Goal: Task Accomplishment & Management: Use online tool/utility

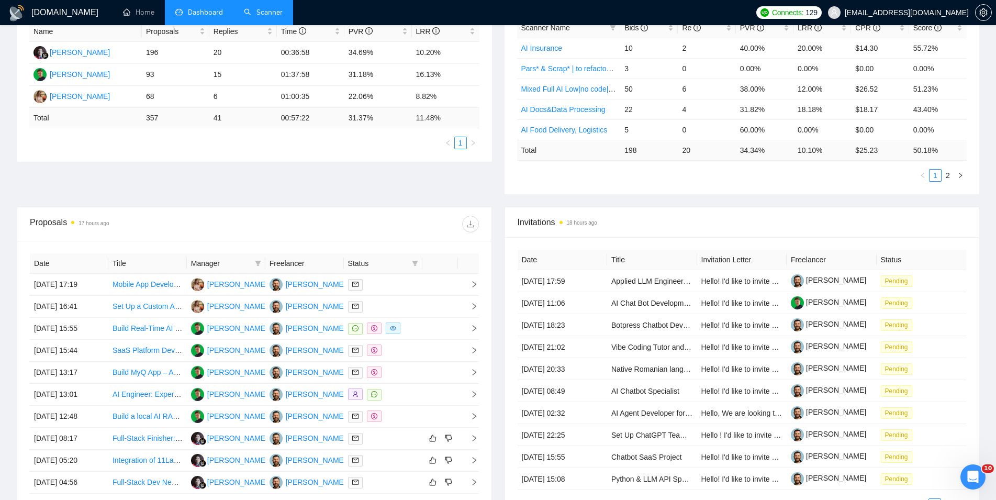
click at [259, 10] on link "Scanner" at bounding box center [263, 12] width 39 height 9
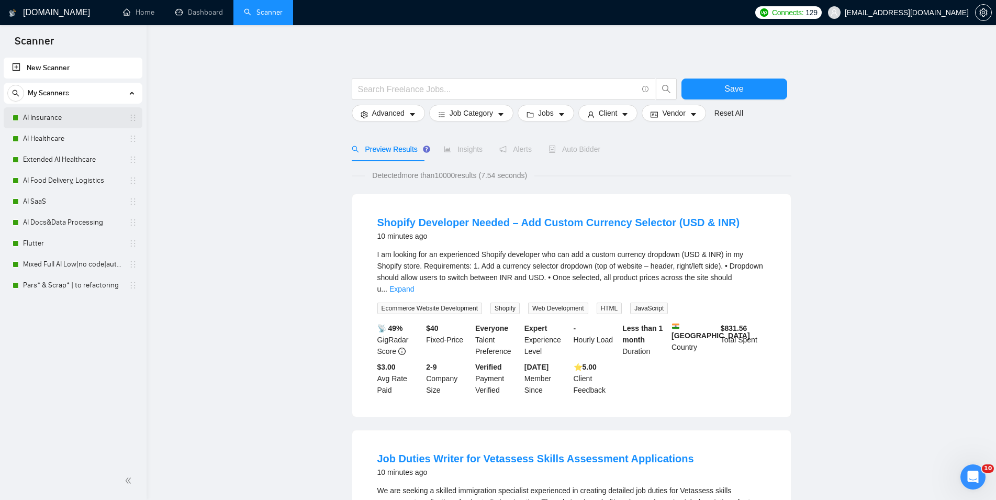
click at [53, 110] on link "AI Insurance" at bounding box center [72, 117] width 99 height 21
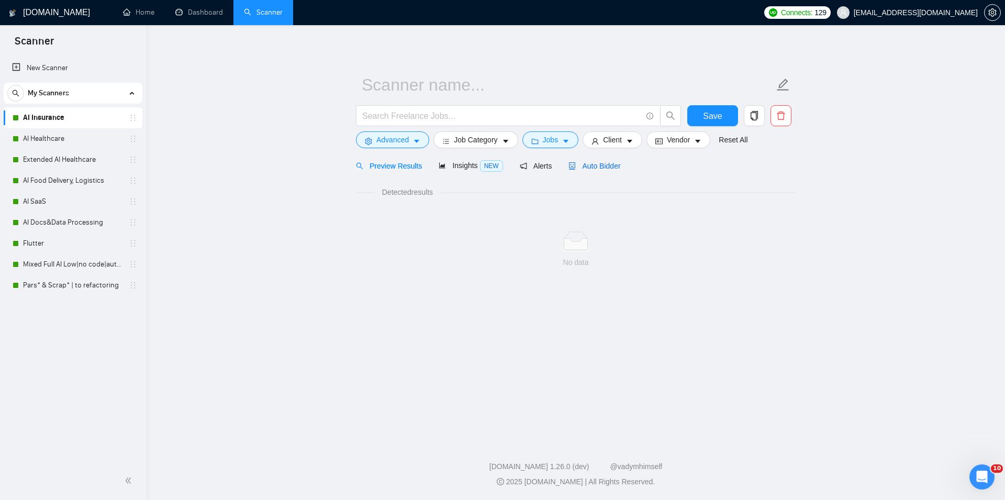
click at [585, 164] on span "Auto Bidder" at bounding box center [594, 166] width 52 height 8
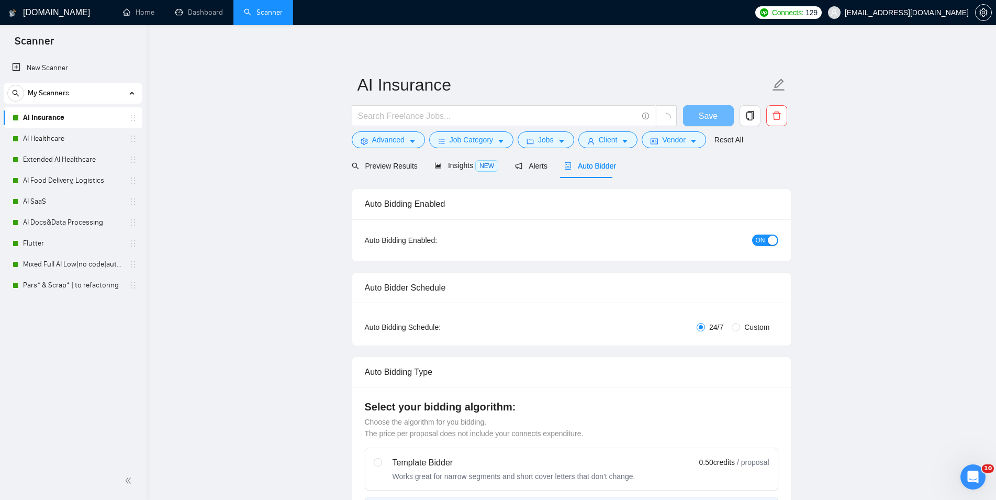
click at [758, 237] on span "ON" at bounding box center [760, 240] width 9 height 12
click at [697, 112] on button "Save" at bounding box center [708, 115] width 51 height 21
click at [65, 139] on link "AI Healthcare" at bounding box center [72, 138] width 99 height 21
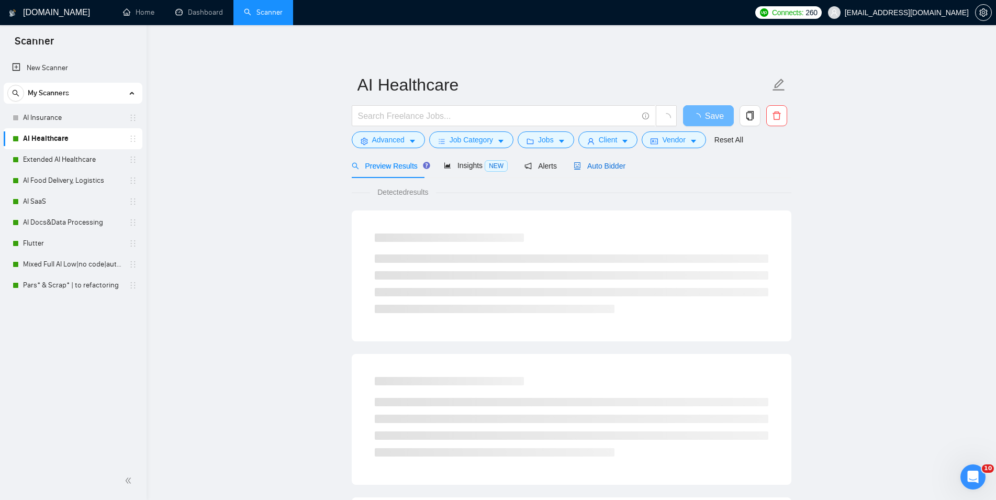
click at [600, 165] on span "Auto Bidder" at bounding box center [600, 166] width 52 height 8
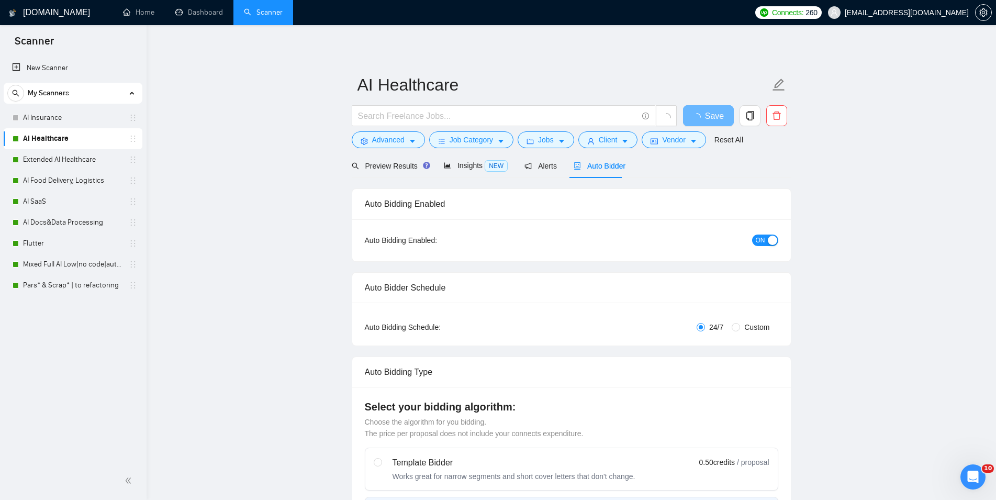
click at [752, 241] on div "ON" at bounding box center [709, 240] width 138 height 12
checkbox input "true"
click at [769, 241] on div "button" at bounding box center [772, 240] width 9 height 9
click at [711, 113] on span "Save" at bounding box center [708, 115] width 19 height 13
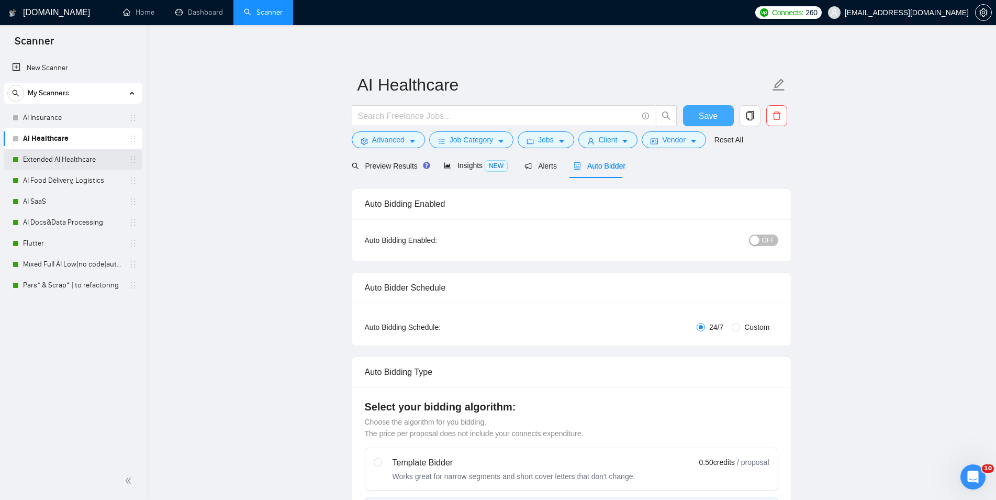
checkbox input "true"
click at [71, 154] on link "Extended AI Healthcare" at bounding box center [72, 159] width 99 height 21
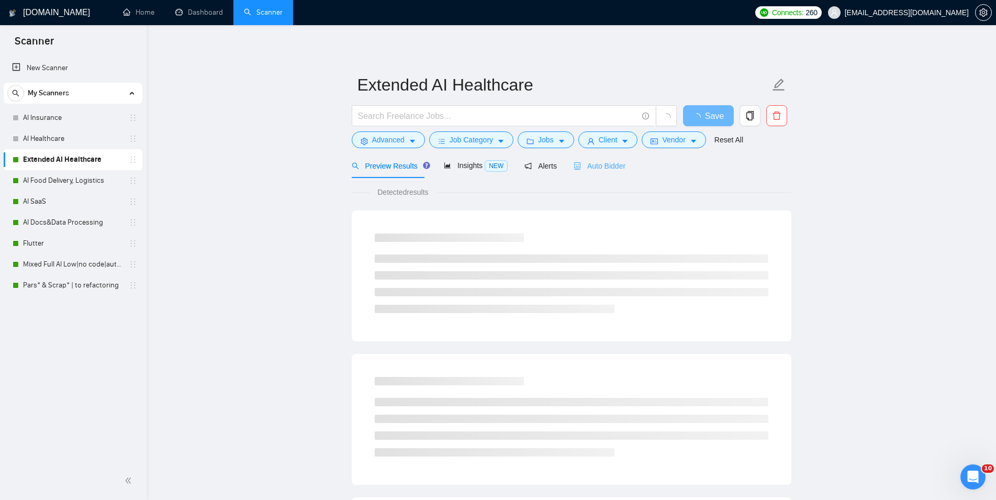
click at [595, 172] on div "Auto Bidder" at bounding box center [600, 165] width 52 height 25
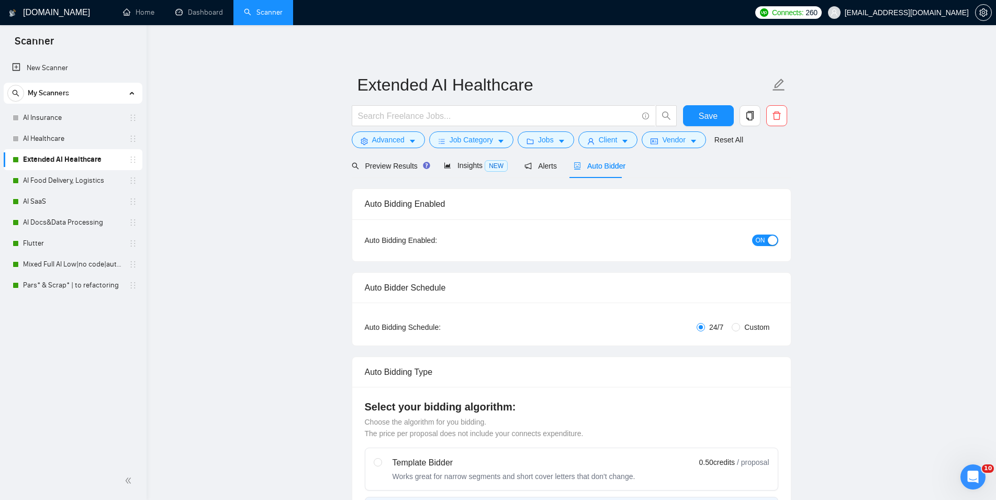
click at [766, 240] on button "ON" at bounding box center [765, 240] width 26 height 12
click at [701, 118] on span "Save" at bounding box center [708, 115] width 19 height 13
checkbox input "true"
click at [92, 184] on link "AI Food Delivery, Logistics" at bounding box center [72, 180] width 99 height 21
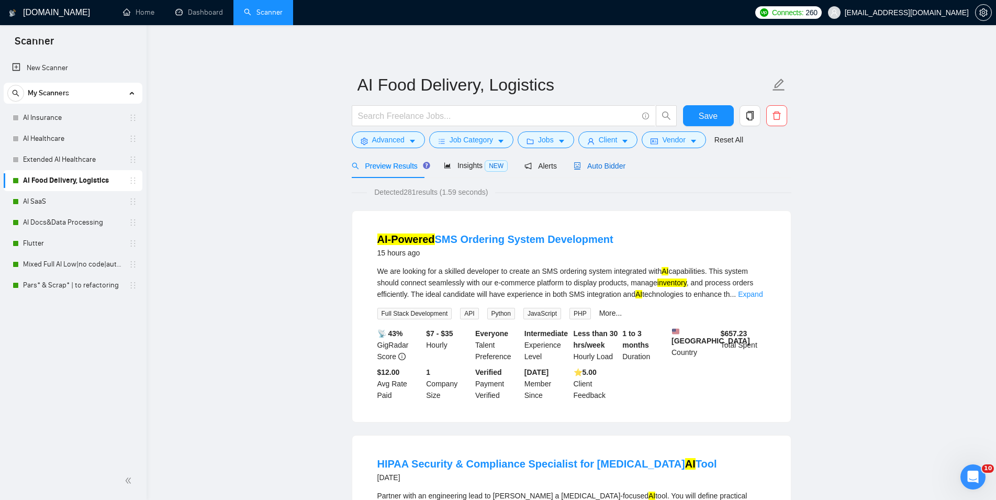
click at [601, 164] on span "Auto Bidder" at bounding box center [600, 166] width 52 height 8
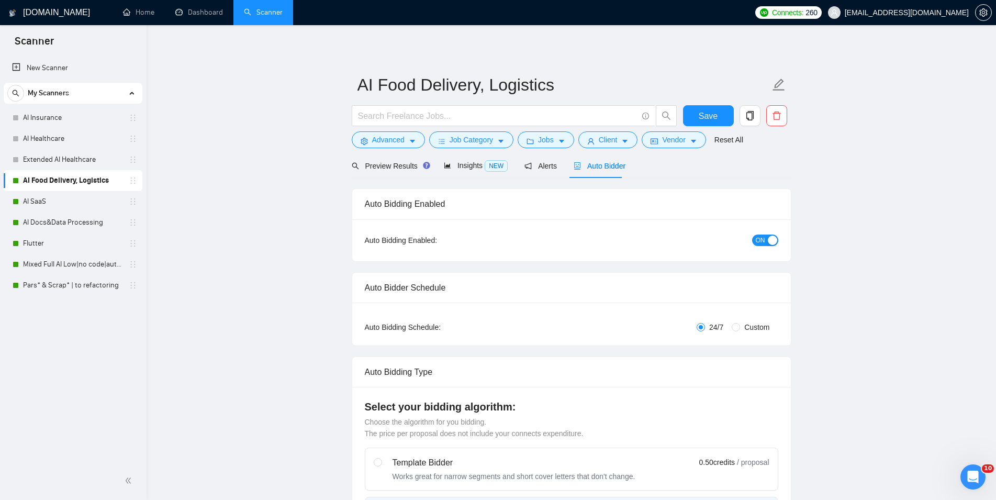
click at [757, 239] on span "ON" at bounding box center [760, 240] width 9 height 12
click at [711, 116] on span "Save" at bounding box center [708, 115] width 19 height 13
click at [41, 199] on link "AI SaaS" at bounding box center [72, 201] width 99 height 21
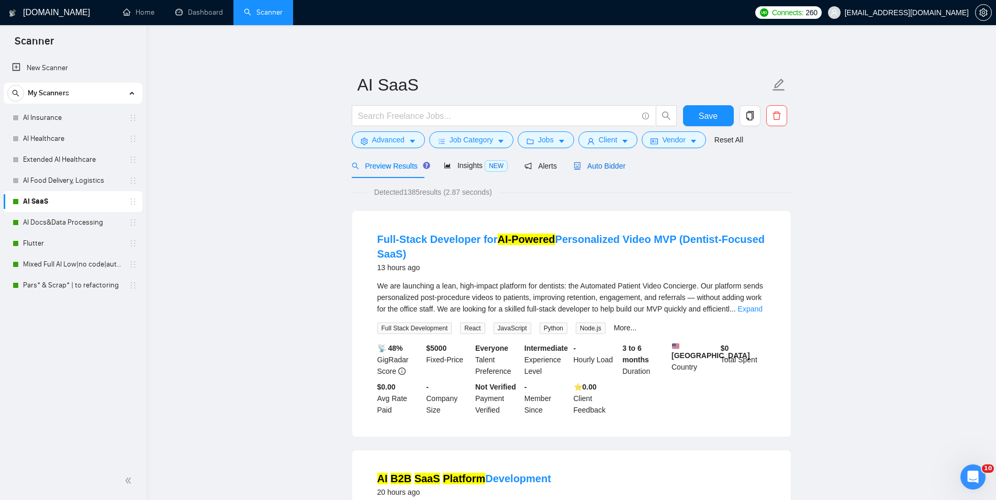
click at [590, 161] on div "Auto Bidder" at bounding box center [600, 166] width 52 height 12
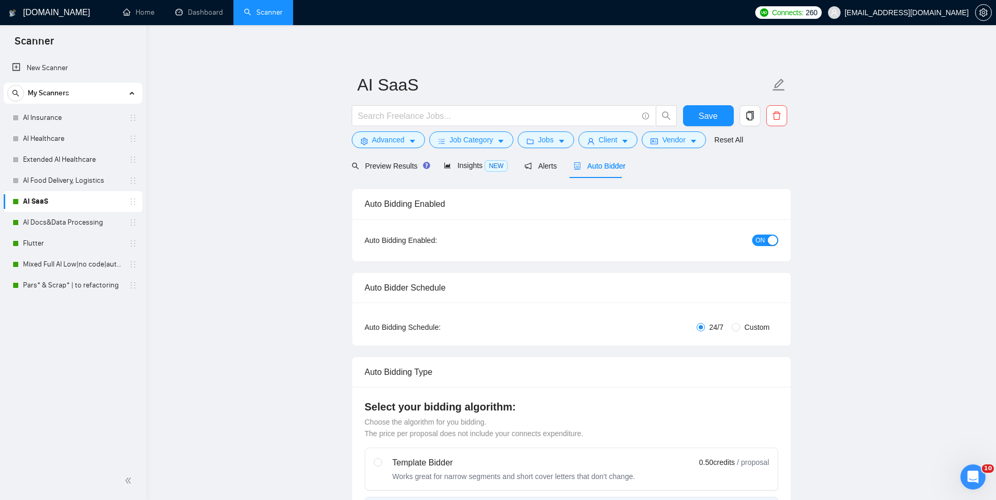
click at [766, 237] on button "ON" at bounding box center [765, 240] width 26 height 12
click at [715, 115] on span "Save" at bounding box center [708, 115] width 19 height 13
click at [74, 223] on link "AI Docs&Data Processing" at bounding box center [72, 222] width 99 height 21
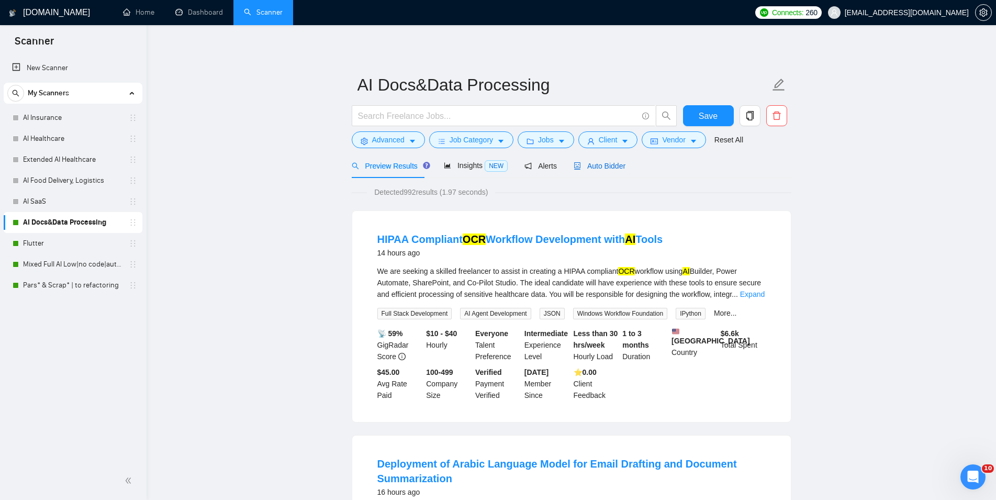
click at [607, 164] on span "Auto Bidder" at bounding box center [600, 166] width 52 height 8
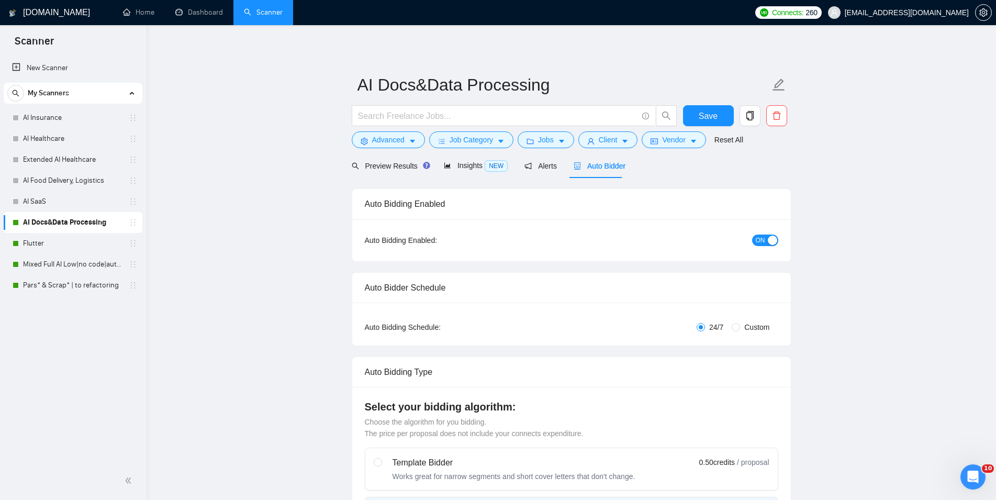
click at [775, 241] on div "button" at bounding box center [772, 240] width 9 height 9
click at [696, 116] on button "Save" at bounding box center [708, 115] width 51 height 21
click at [24, 252] on link "Flutter" at bounding box center [72, 243] width 99 height 21
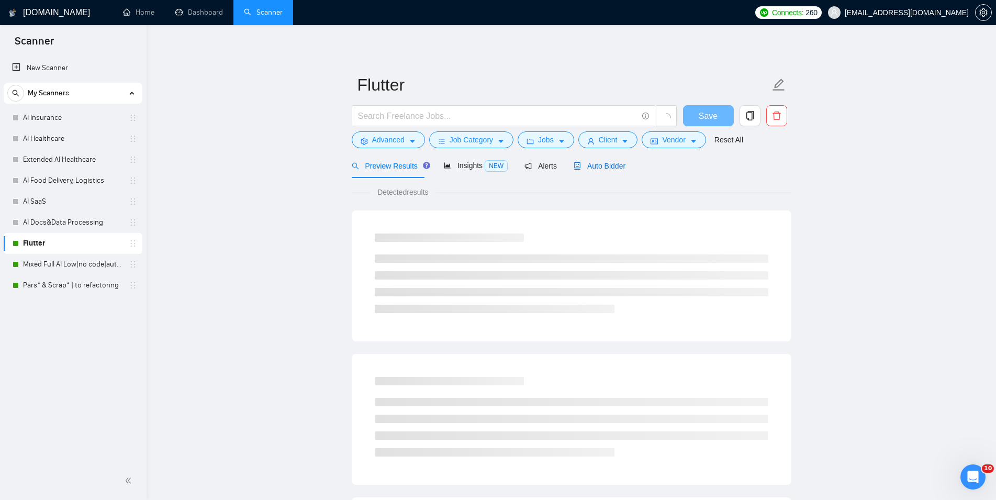
click at [601, 163] on span "Auto Bidder" at bounding box center [600, 166] width 52 height 8
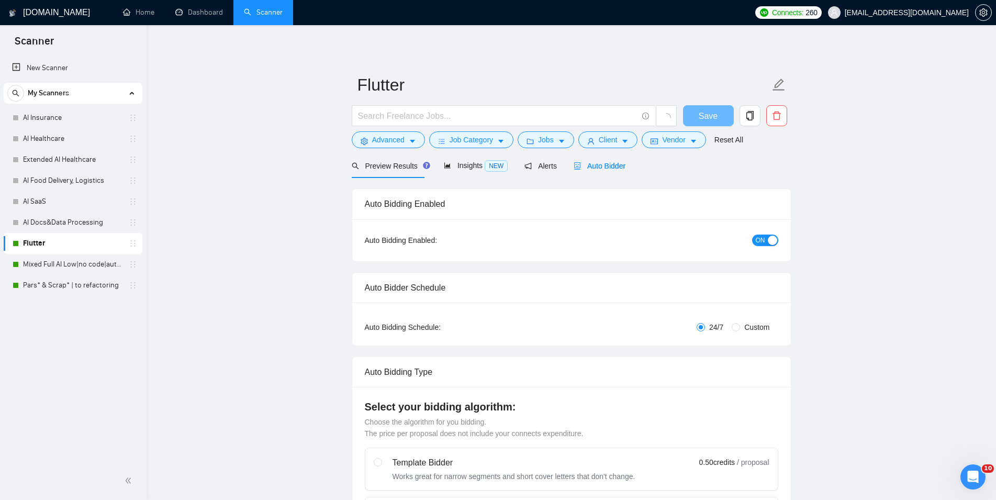
click at [775, 243] on div "button" at bounding box center [772, 240] width 9 height 9
click at [708, 114] on span "Save" at bounding box center [708, 115] width 19 height 13
click at [39, 264] on link "Mixed Full AI Low|no code|automations" at bounding box center [72, 264] width 99 height 21
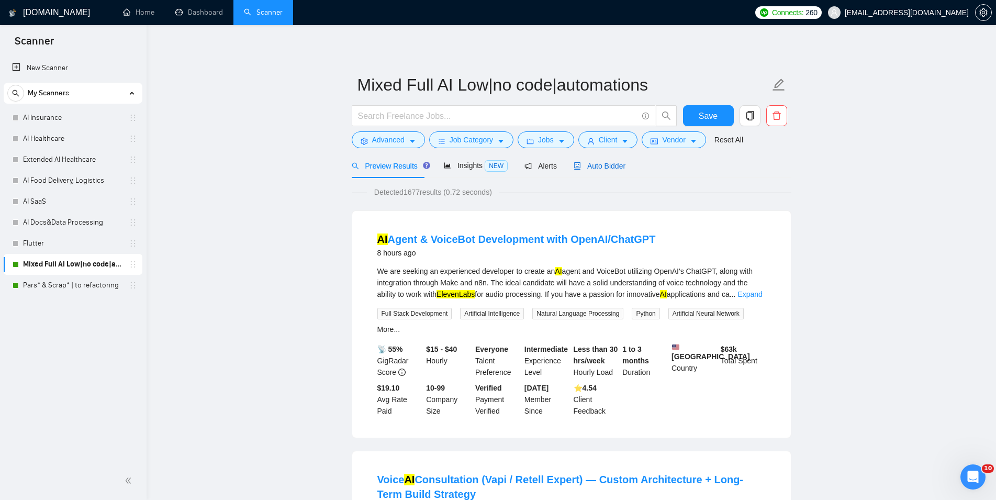
click at [595, 164] on span "Auto Bidder" at bounding box center [600, 166] width 52 height 8
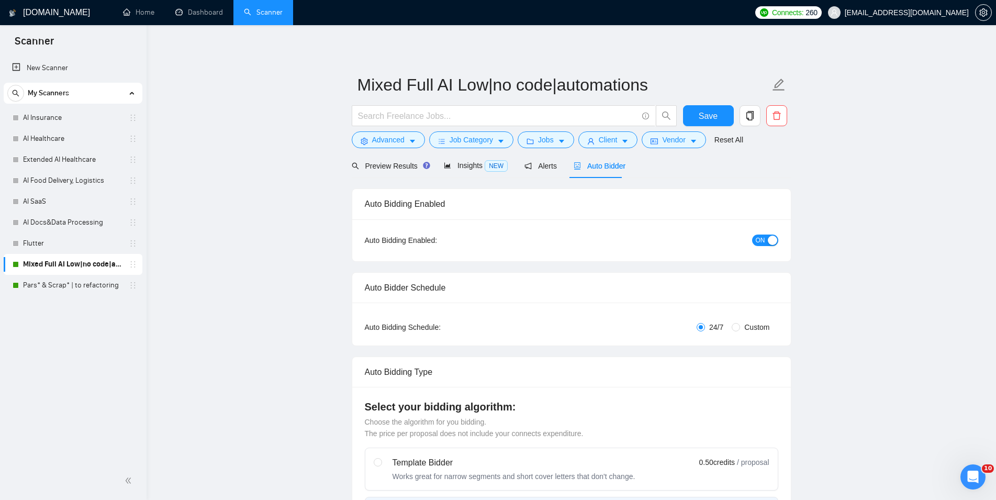
click at [757, 236] on span "ON" at bounding box center [760, 240] width 9 height 12
click at [708, 114] on span "Save" at bounding box center [708, 115] width 19 height 13
click at [66, 286] on link "Pars* & Scrap* | to refactoring" at bounding box center [72, 285] width 99 height 21
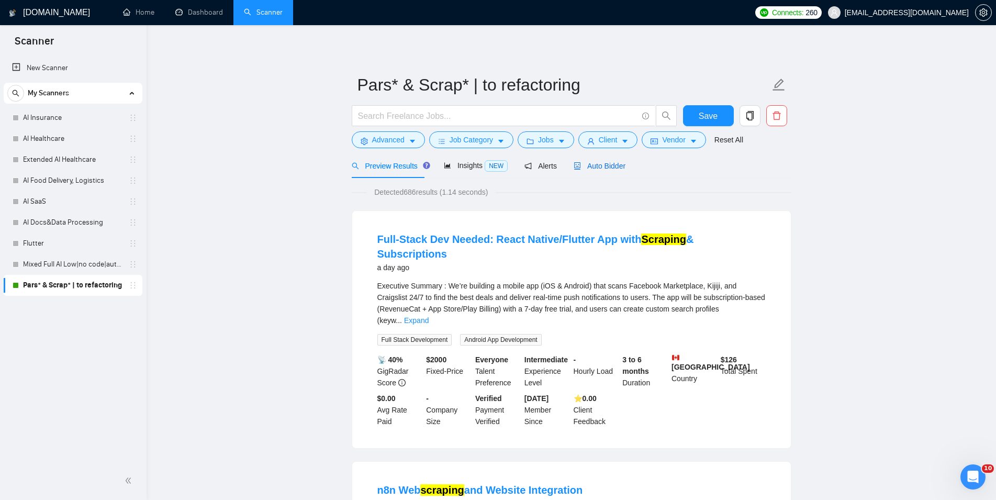
click at [608, 163] on span "Auto Bidder" at bounding box center [600, 166] width 52 height 8
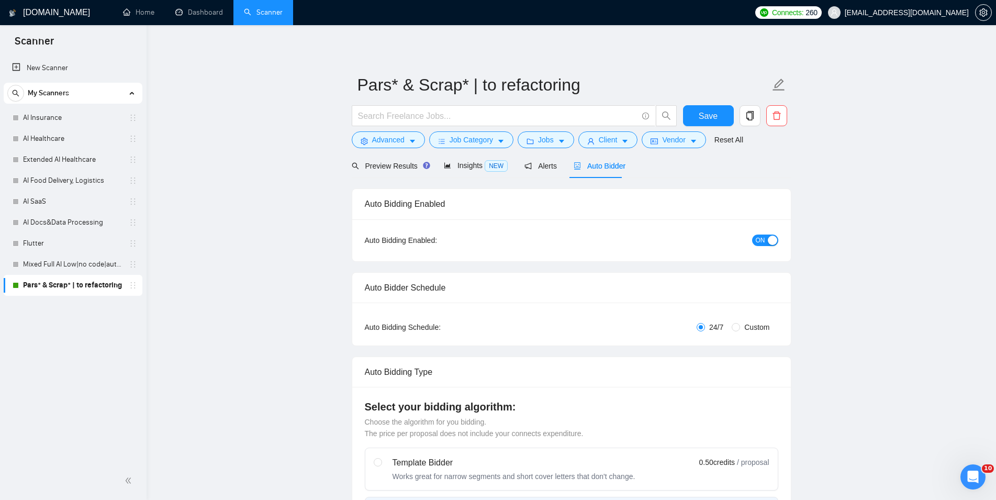
click at [765, 240] on button "ON" at bounding box center [765, 240] width 26 height 12
click at [708, 117] on span "Save" at bounding box center [708, 115] width 19 height 13
click at [180, 14] on link "Dashboard" at bounding box center [199, 12] width 48 height 9
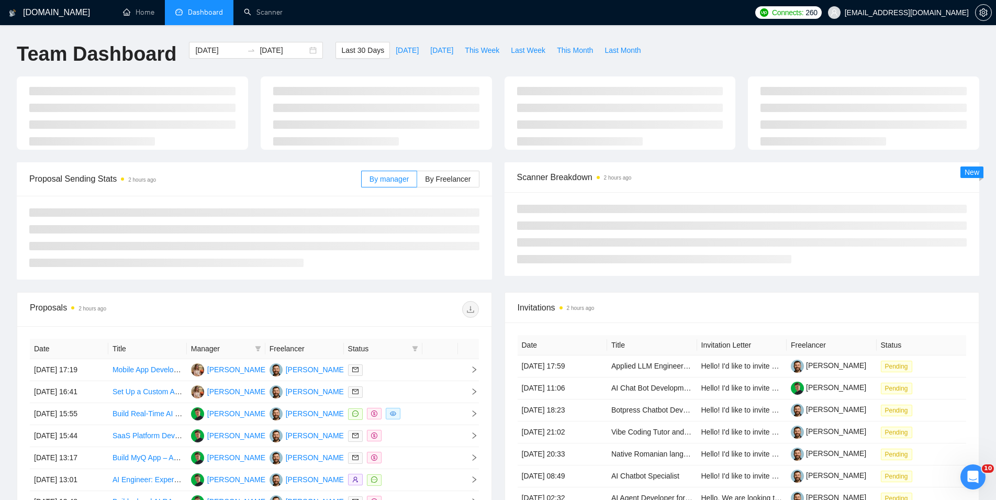
type input "[DATE]"
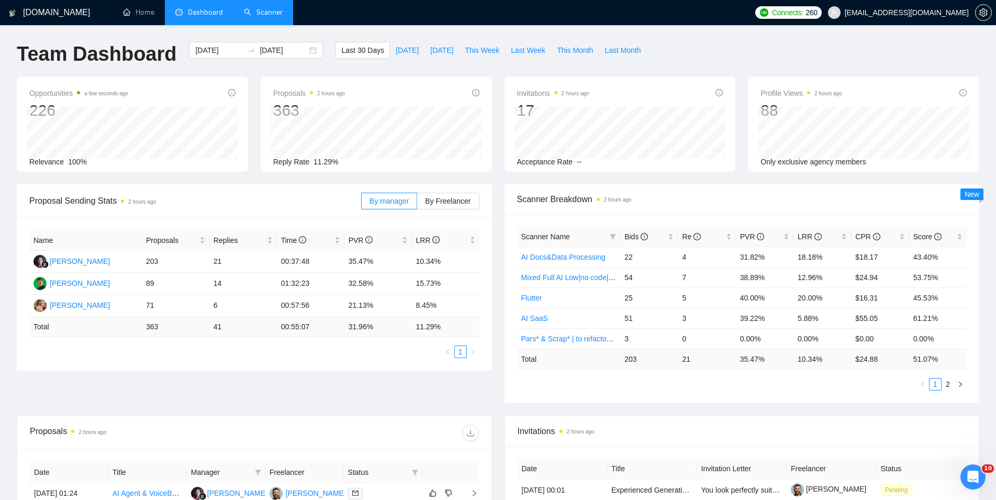
click at [248, 8] on link "Scanner" at bounding box center [263, 12] width 39 height 9
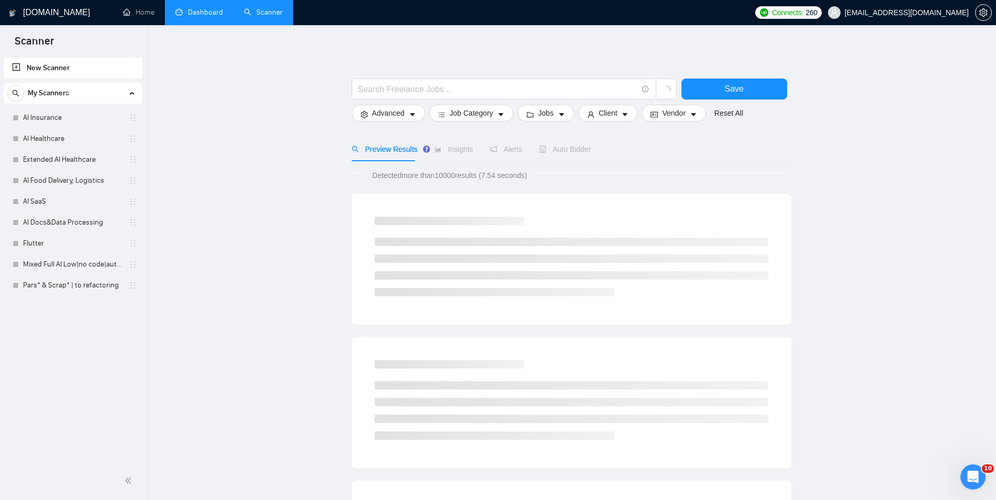
click at [215, 17] on link "Dashboard" at bounding box center [199, 12] width 48 height 9
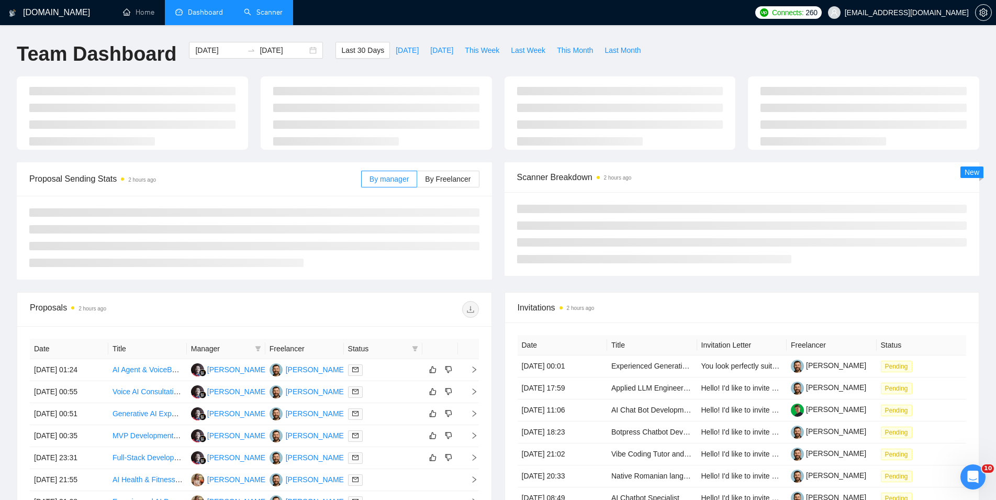
type input "[DATE]"
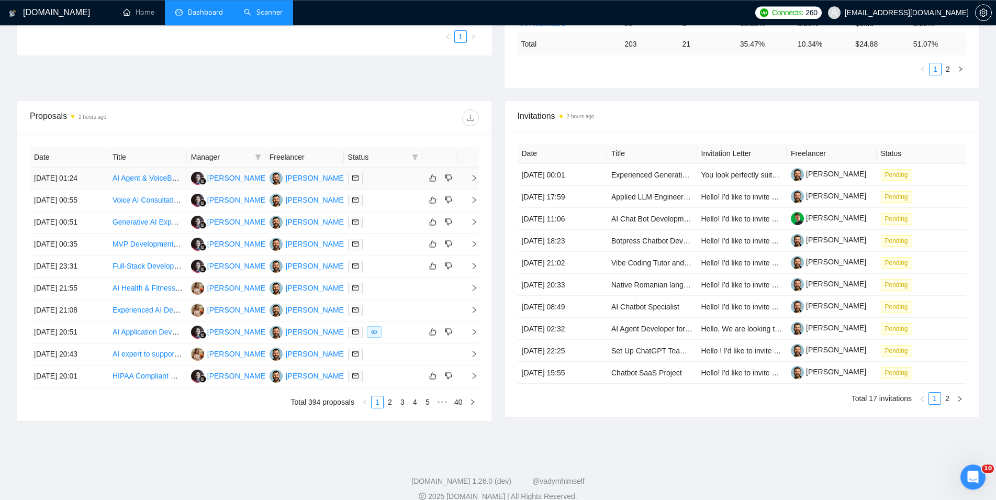
scroll to position [320, 0]
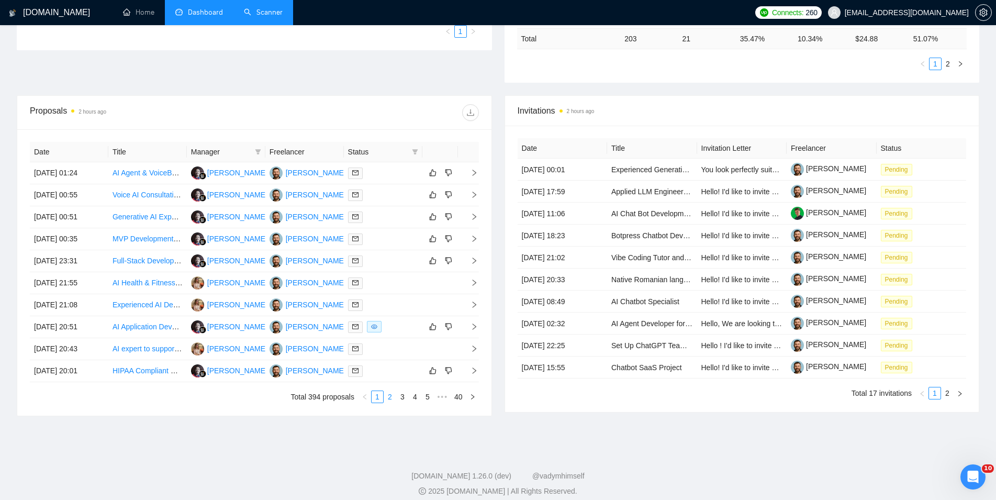
click at [389, 399] on link "2" at bounding box center [390, 397] width 12 height 12
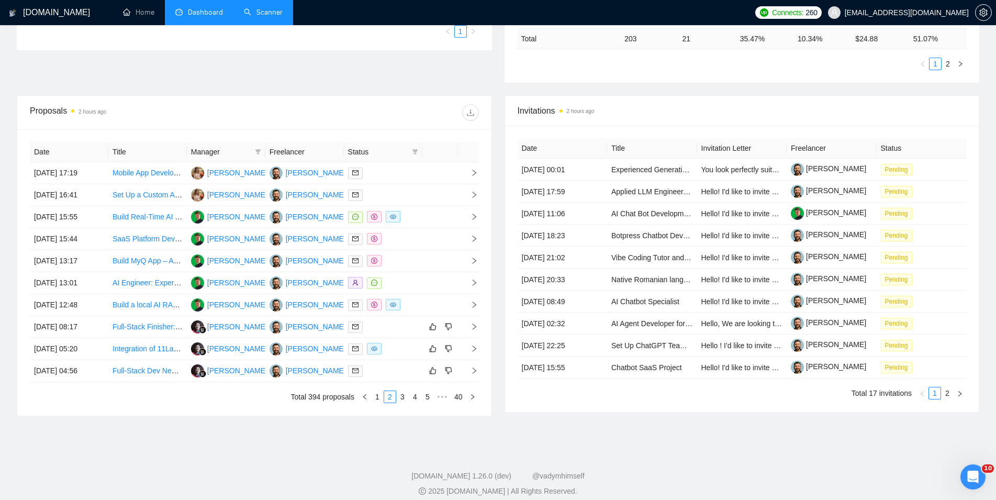
click at [378, 396] on link "1" at bounding box center [378, 397] width 12 height 12
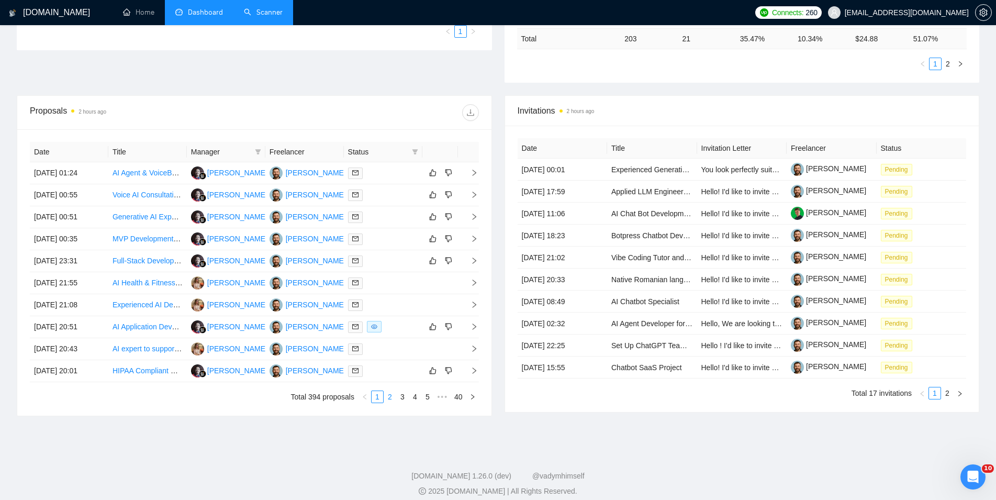
click at [391, 397] on link "2" at bounding box center [390, 397] width 12 height 12
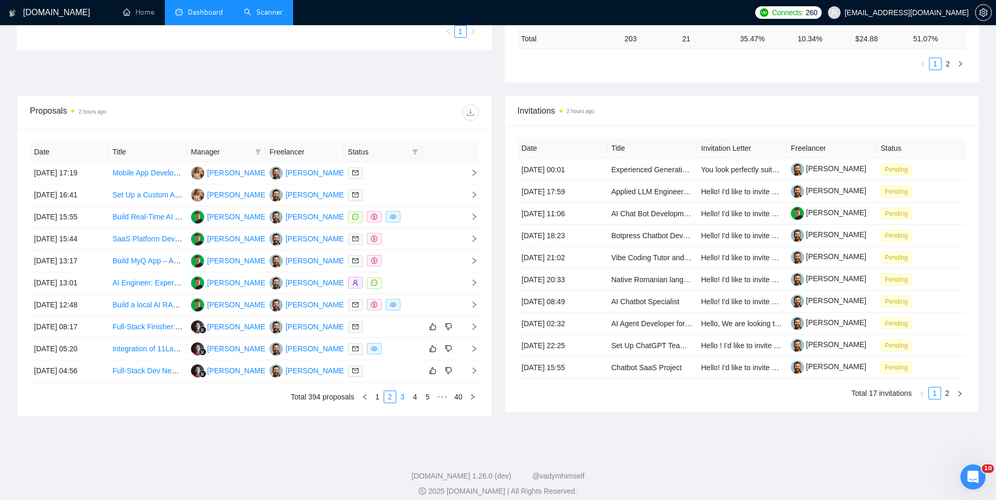
click at [400, 402] on link "3" at bounding box center [403, 397] width 12 height 12
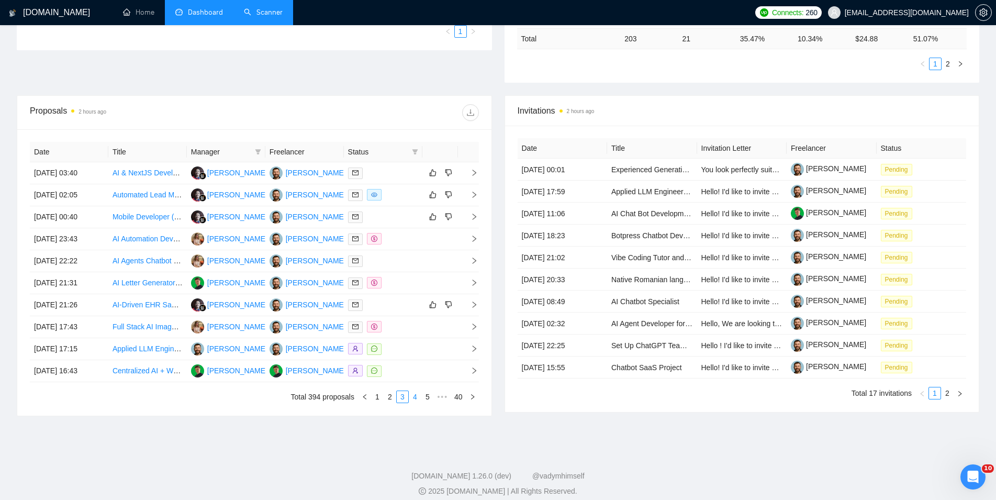
click at [414, 400] on link "4" at bounding box center [415, 397] width 12 height 12
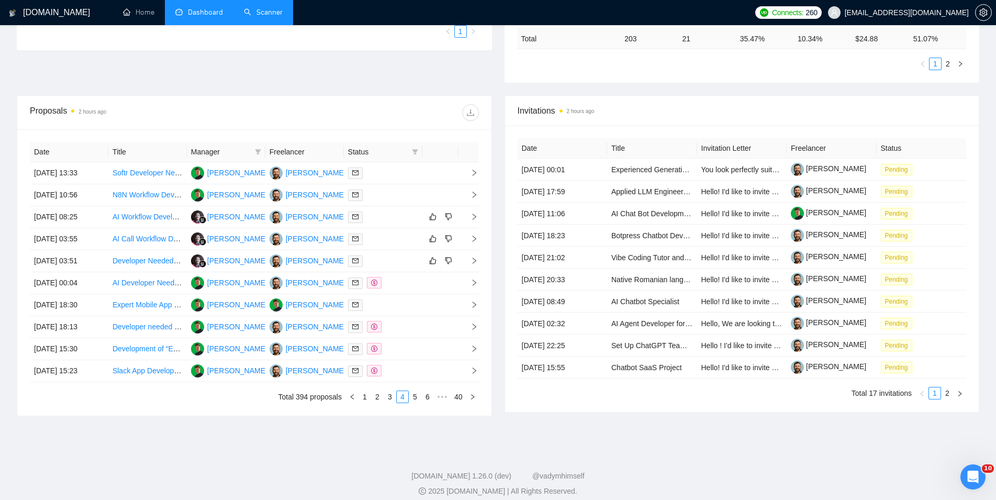
click at [365, 399] on link "1" at bounding box center [365, 397] width 12 height 12
